Goal: Task Accomplishment & Management: Manage account settings

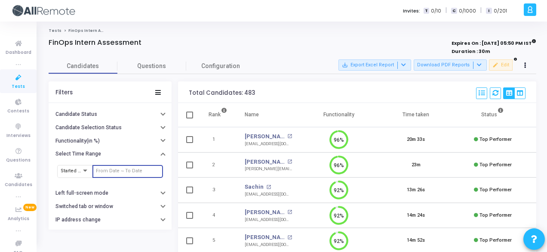
click at [113, 168] on input "text" at bounding box center [128, 170] width 64 height 5
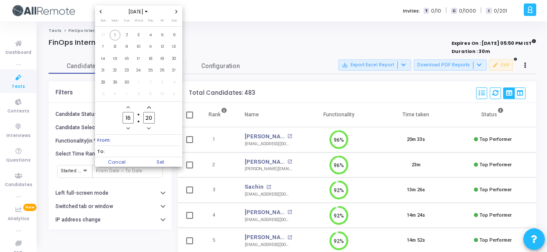
click at [102, 11] on icon "Previous month" at bounding box center [100, 11] width 3 height 3
click at [130, 82] on span "26" at bounding box center [126, 82] width 11 height 11
click at [115, 90] on span "1" at bounding box center [115, 94] width 11 height 11
click at [161, 160] on span "Set" at bounding box center [161, 161] width 44 height 9
type input "[DATE] 4:20 PM - [DATE] 4:20 PM"
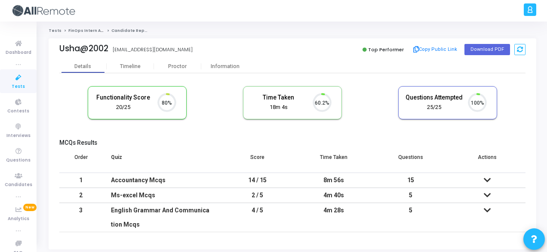
scroll to position [18, 22]
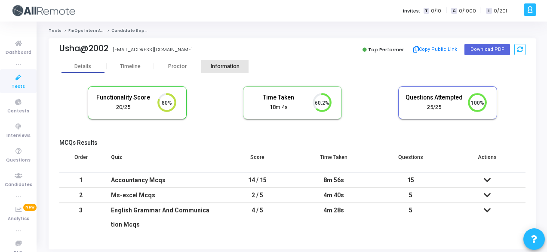
click at [218, 70] on div "Information" at bounding box center [224, 66] width 47 height 13
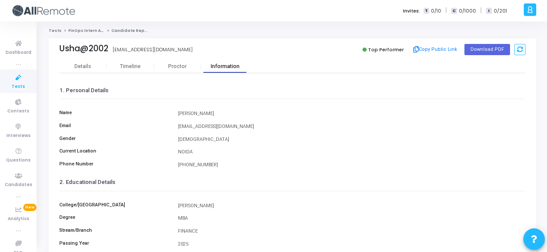
scroll to position [198, 0]
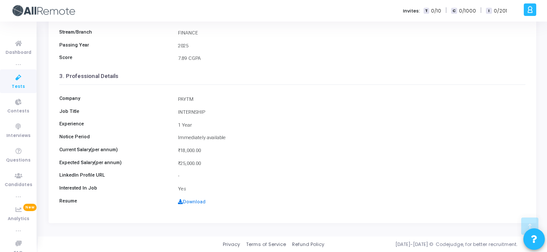
click at [192, 201] on link "Download" at bounding box center [192, 202] width 28 height 6
